Goal: Navigation & Orientation: Find specific page/section

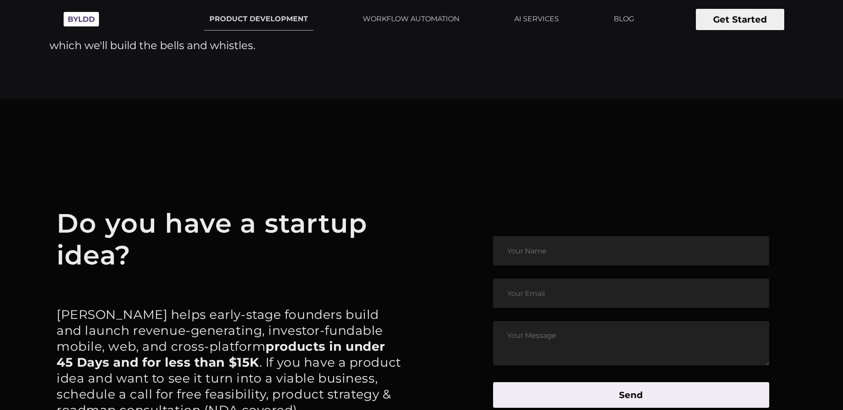
scroll to position [4377, 0]
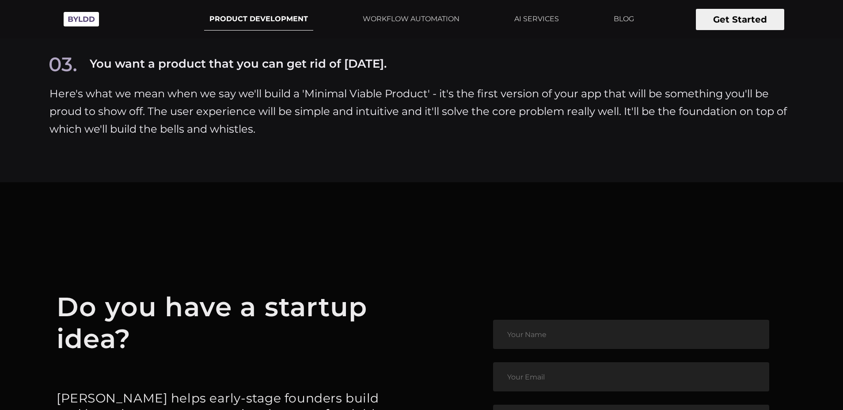
click at [277, 21] on link "PRODUCT DEVELOPMENT" at bounding box center [258, 19] width 109 height 23
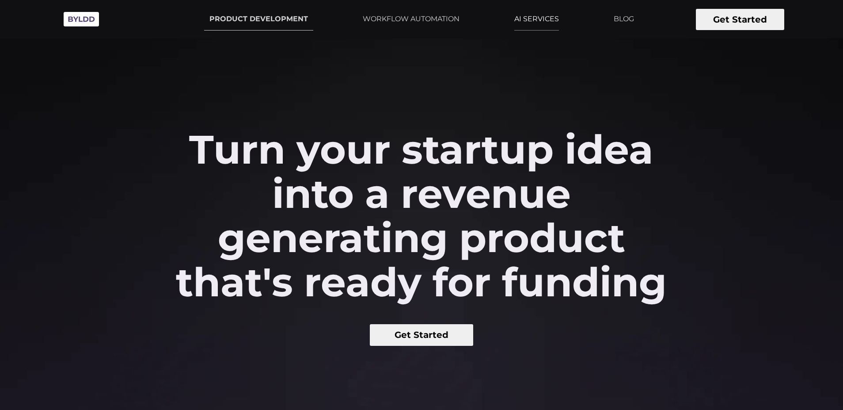
click at [550, 14] on link "AI SERVICES" at bounding box center [536, 19] width 55 height 22
